Goal: Task Accomplishment & Management: Manage account settings

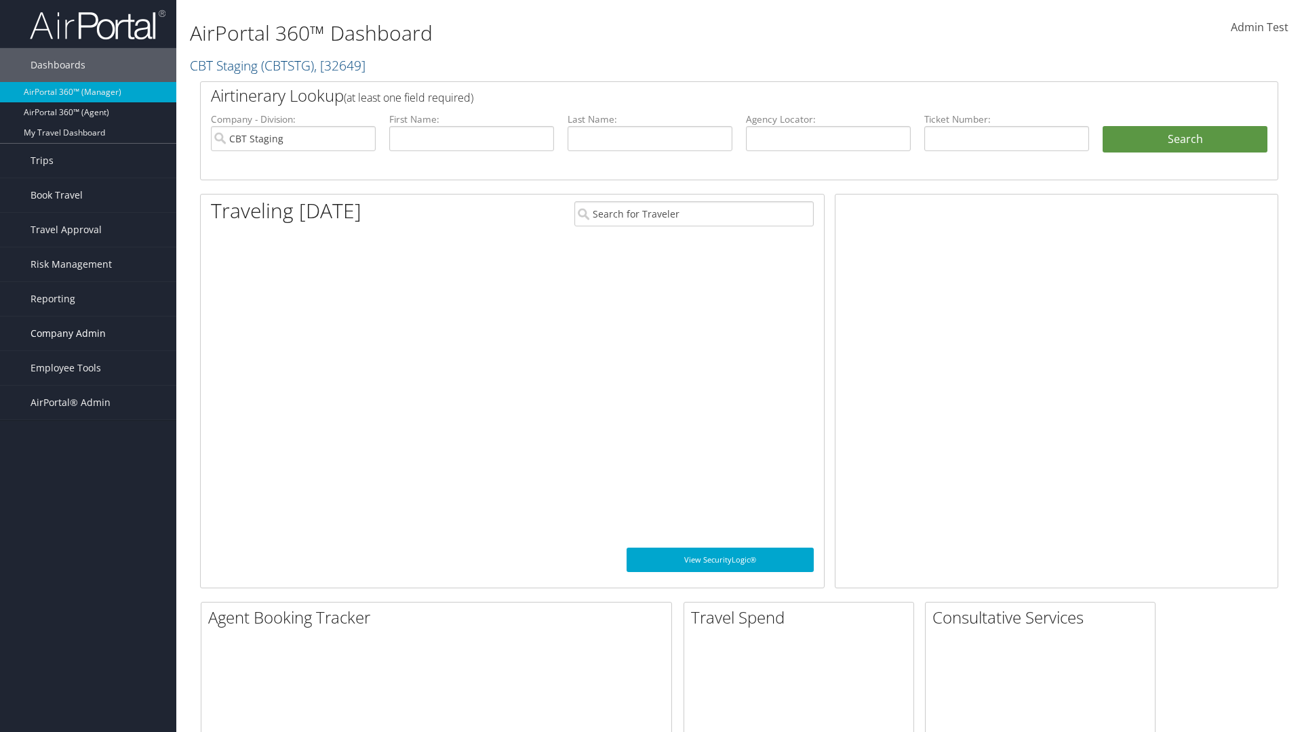
click at [88, 334] on span "Company Admin" at bounding box center [68, 334] width 75 height 34
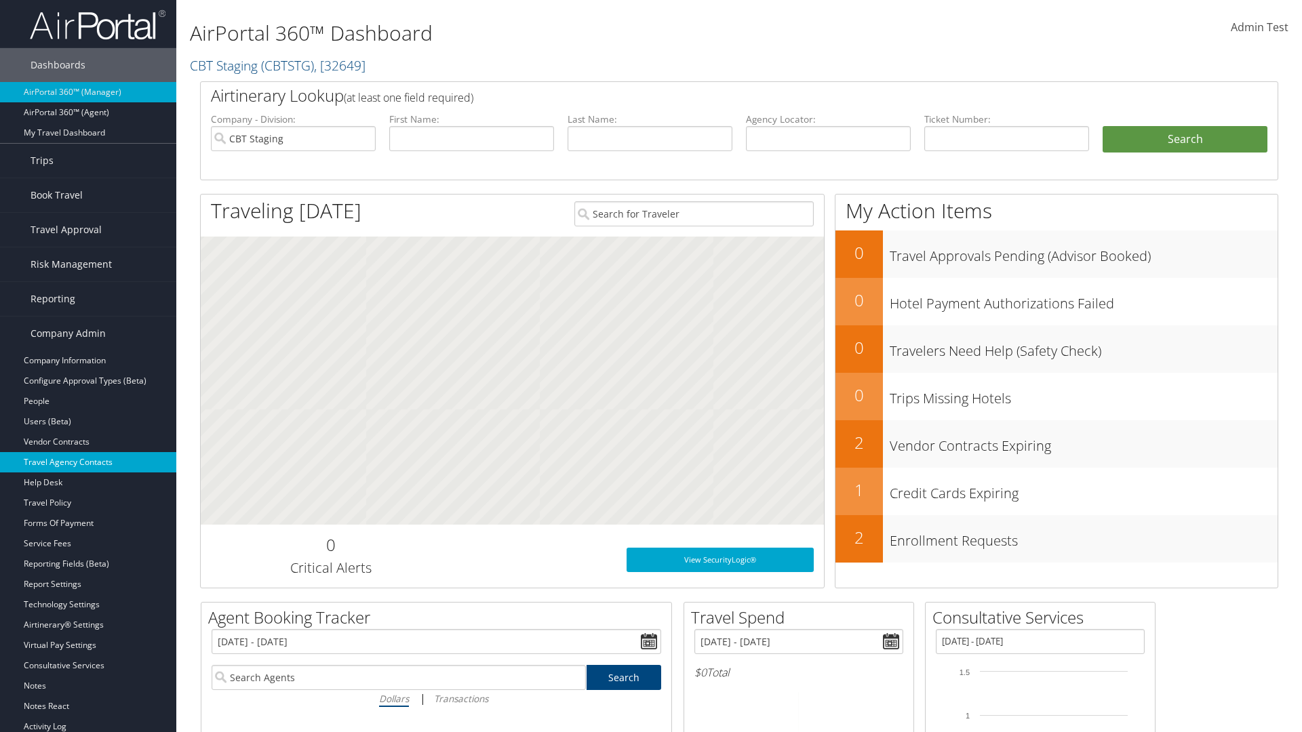
click at [88, 462] on link "Travel Agency Contacts" at bounding box center [88, 462] width 176 height 20
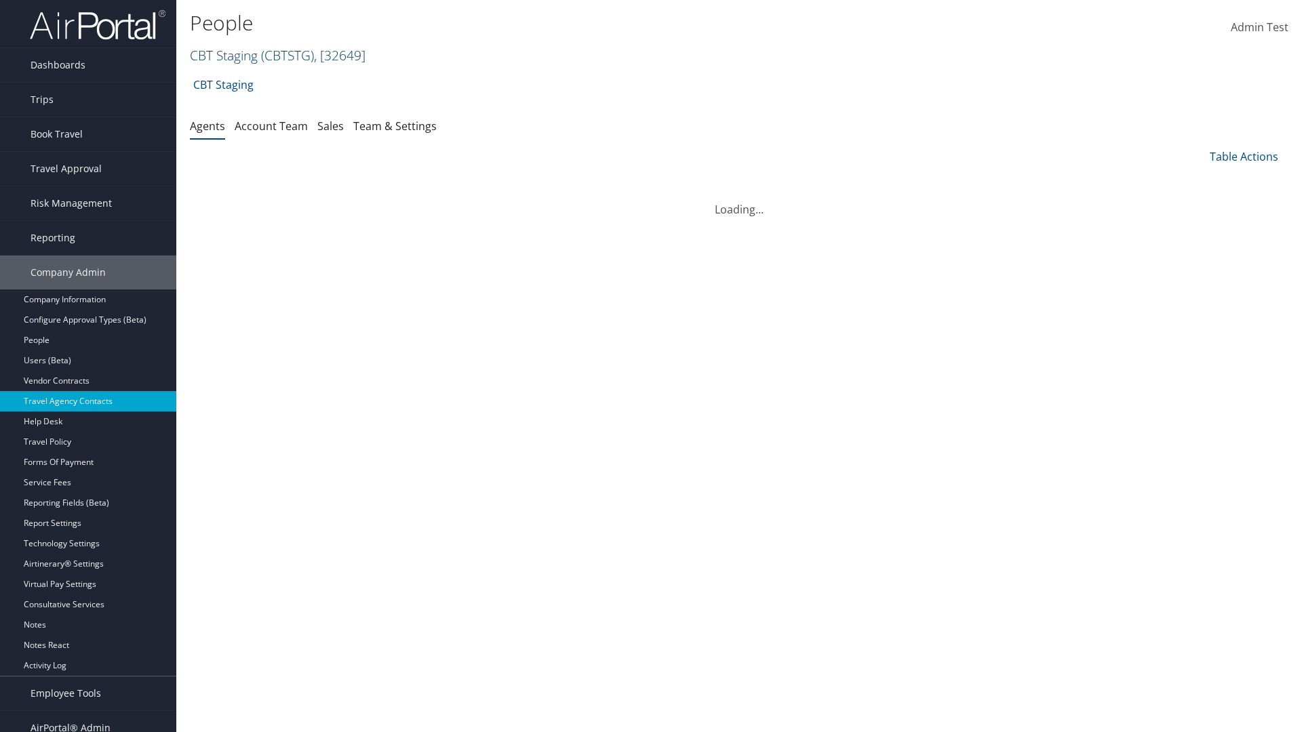
click at [224, 55] on link "CBT Staging ( CBTSTG ) , [ 32649 ]" at bounding box center [278, 55] width 176 height 18
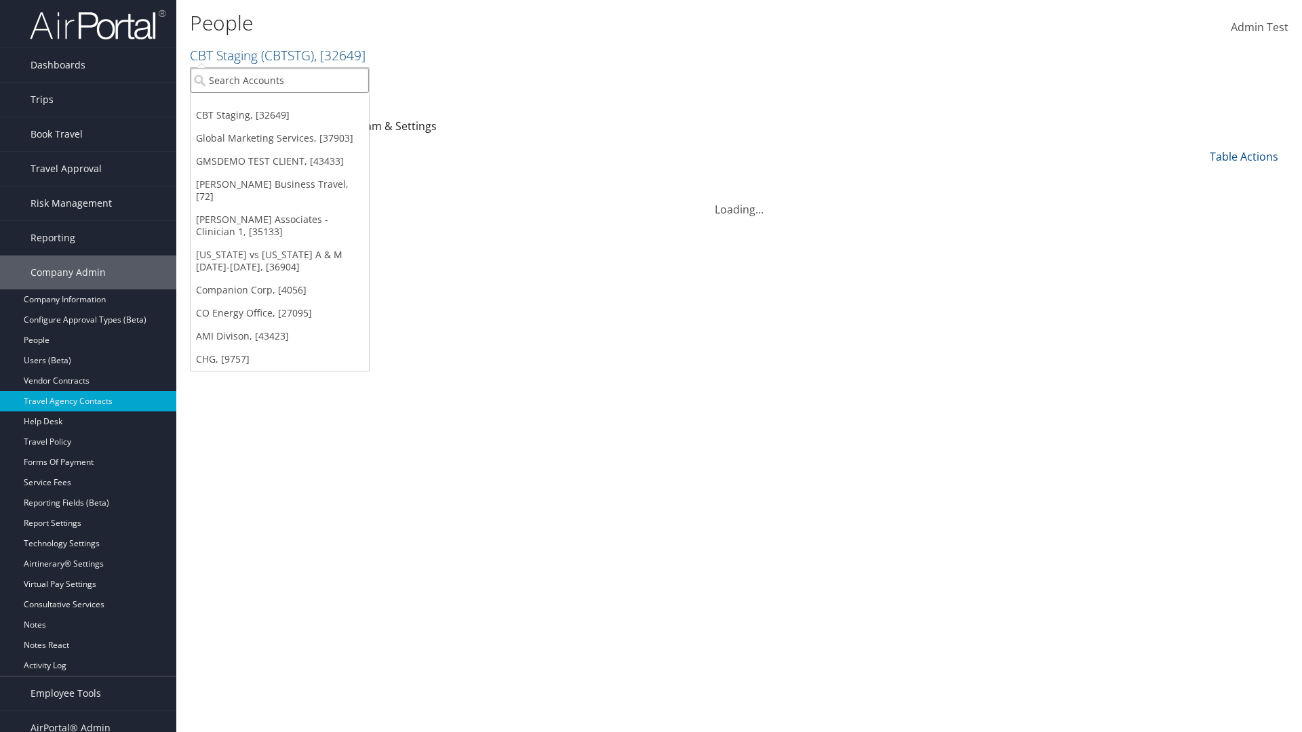
click at [279, 80] on input "search" at bounding box center [280, 80] width 178 height 25
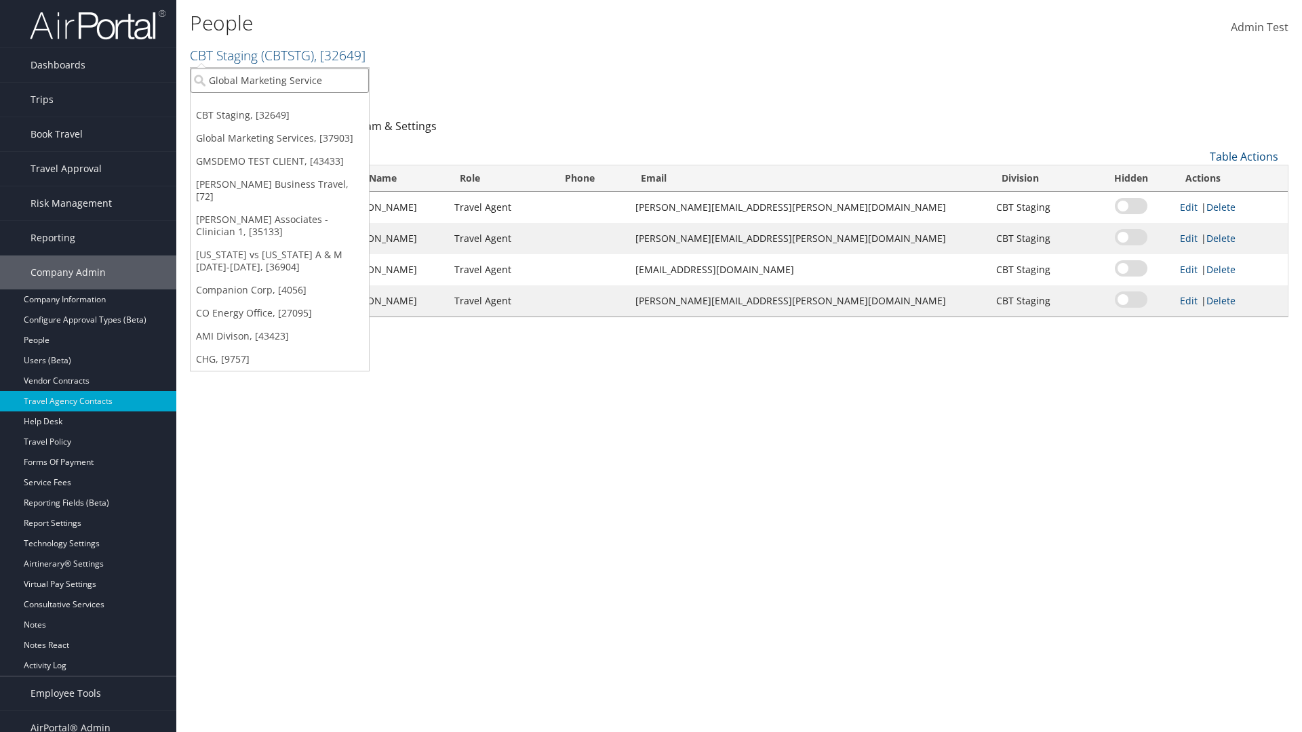
type input "Global Marketing Services"
click at [292, 105] on div "Global Marketing Services (301946), [37903]" at bounding box center [292, 105] width 218 height 12
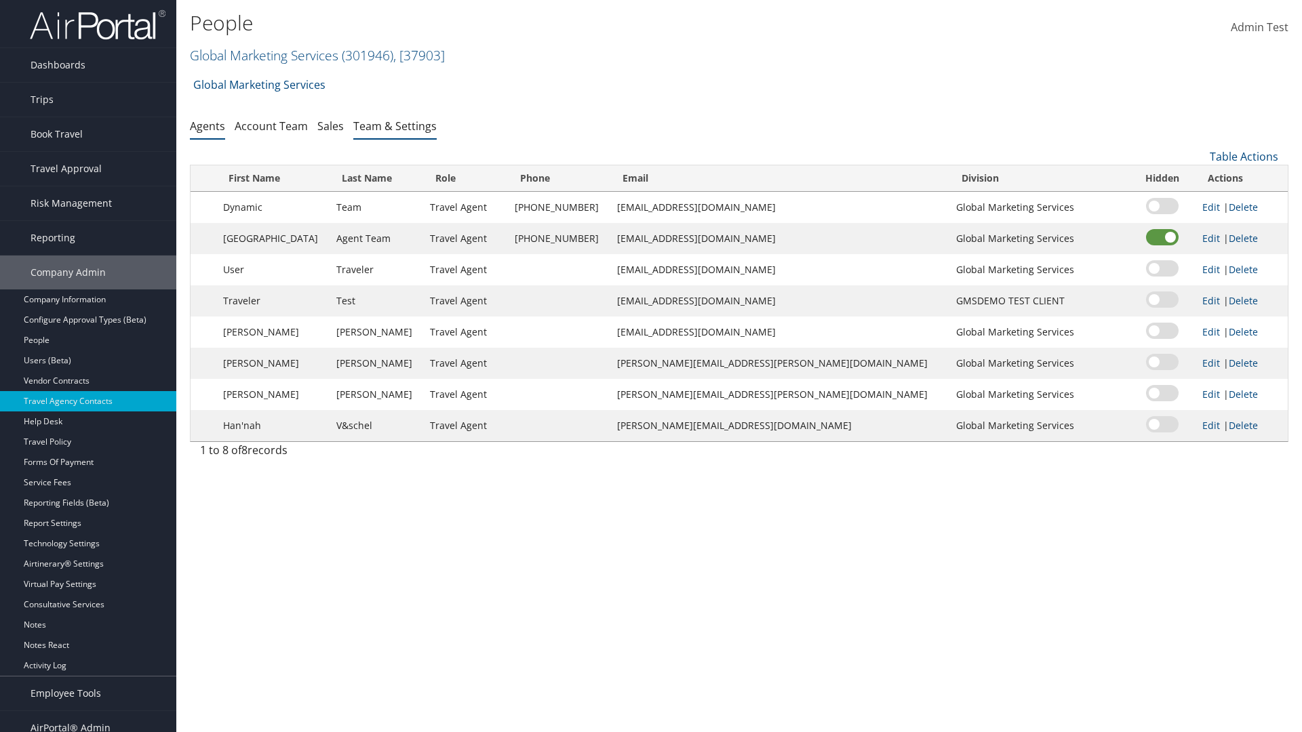
click at [395, 125] on link "Team & Settings" at bounding box center [394, 126] width 83 height 15
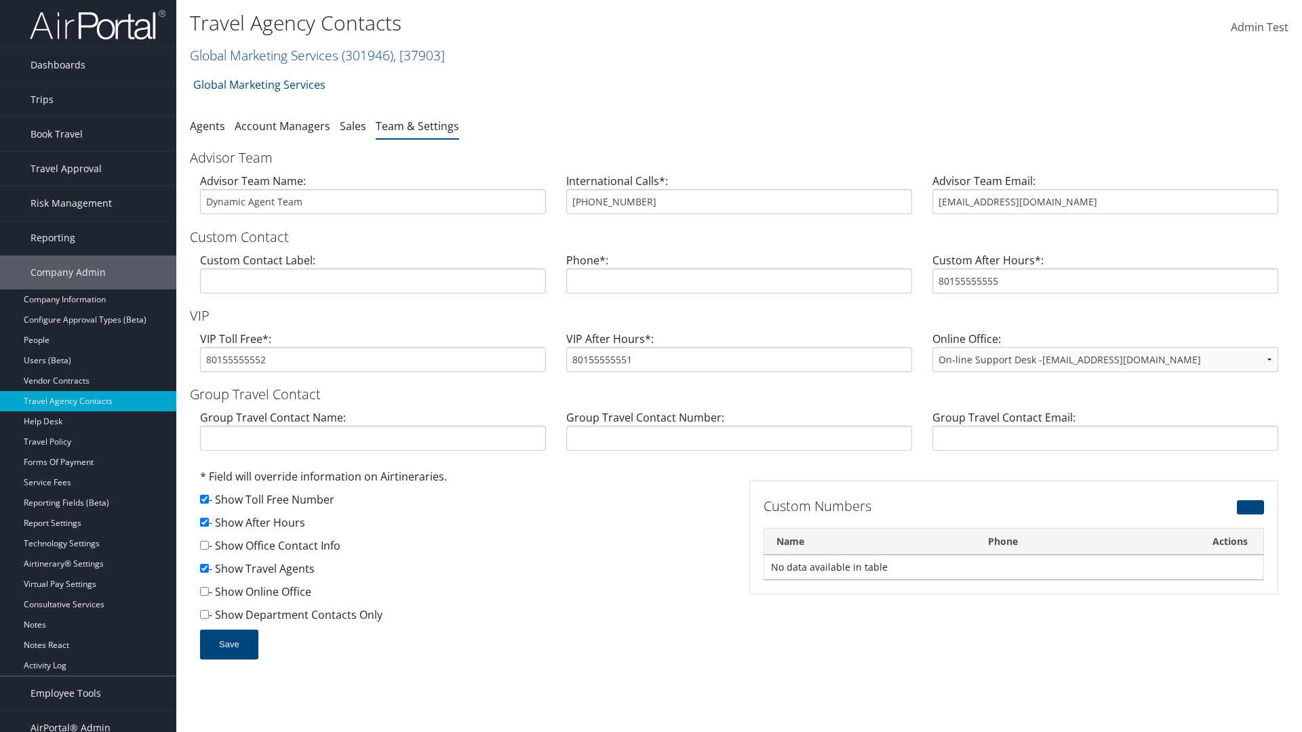
click at [204, 522] on input "checkbox" at bounding box center [204, 522] width 9 height 9
checkbox input "false"
click at [228, 644] on button "Save" at bounding box center [229, 645] width 58 height 30
click at [204, 522] on input "checkbox" at bounding box center [204, 522] width 9 height 9
checkbox input "true"
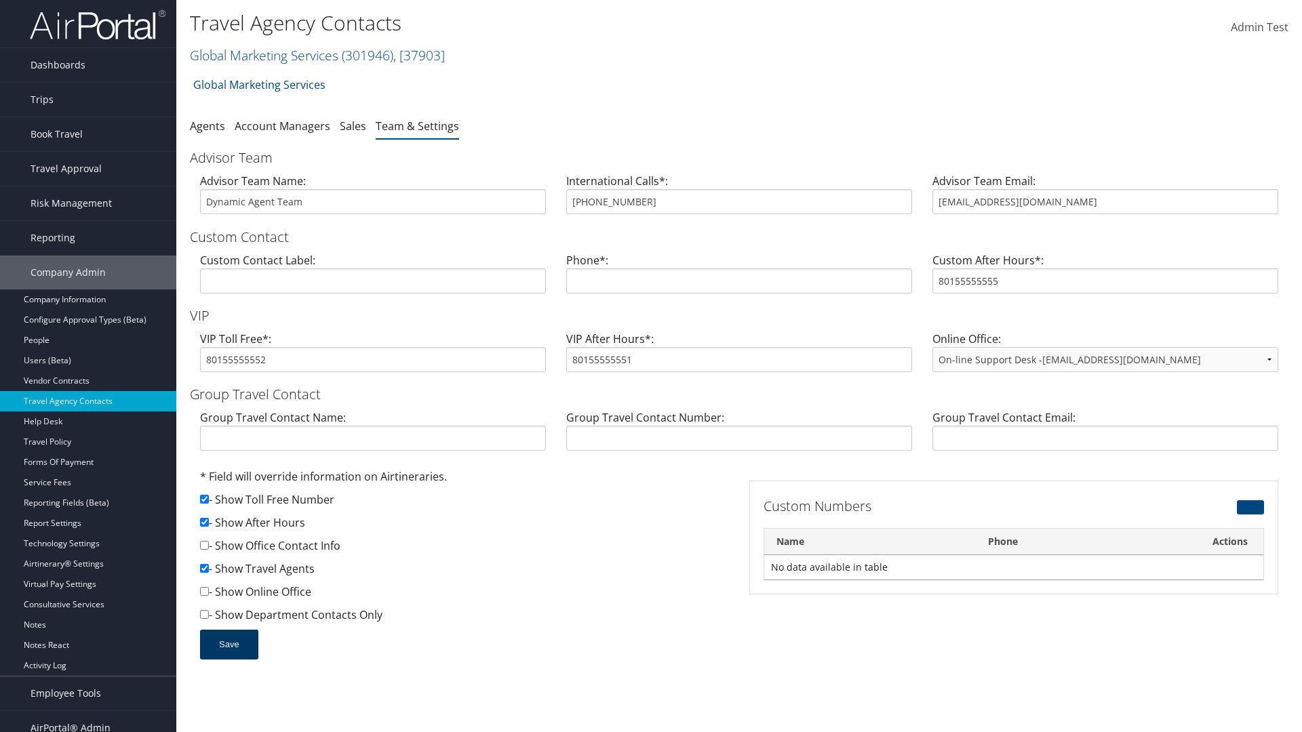
click at [228, 644] on button "Save" at bounding box center [229, 645] width 58 height 30
